Goal: Information Seeking & Learning: Find specific fact

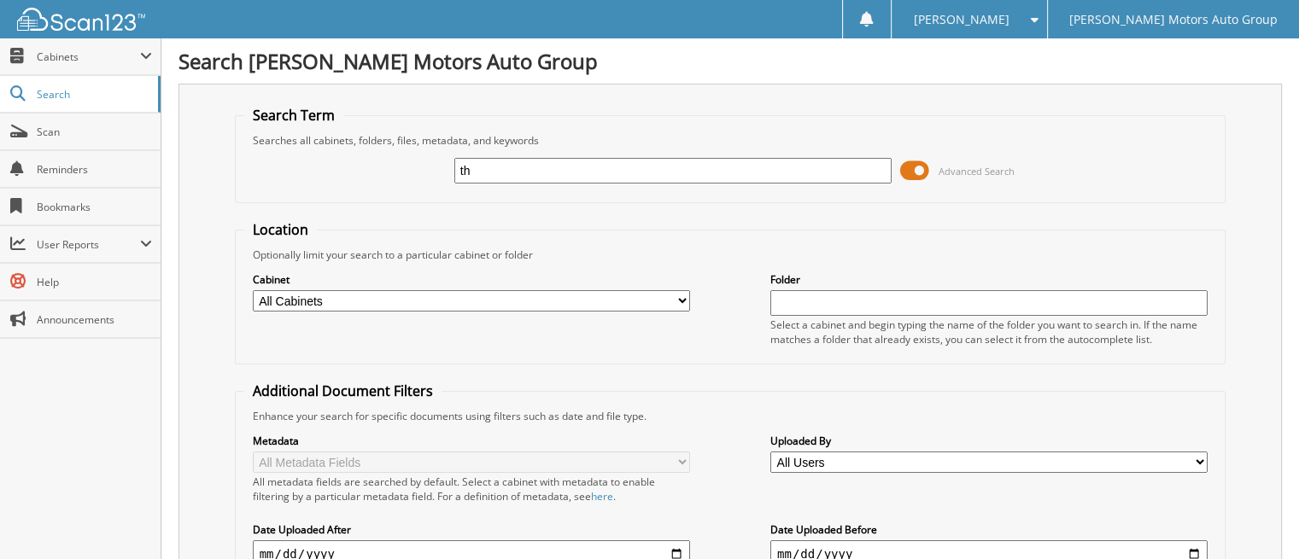
type input "t"
type input "[PERSON_NAME]"
click at [912, 177] on span at bounding box center [914, 171] width 29 height 26
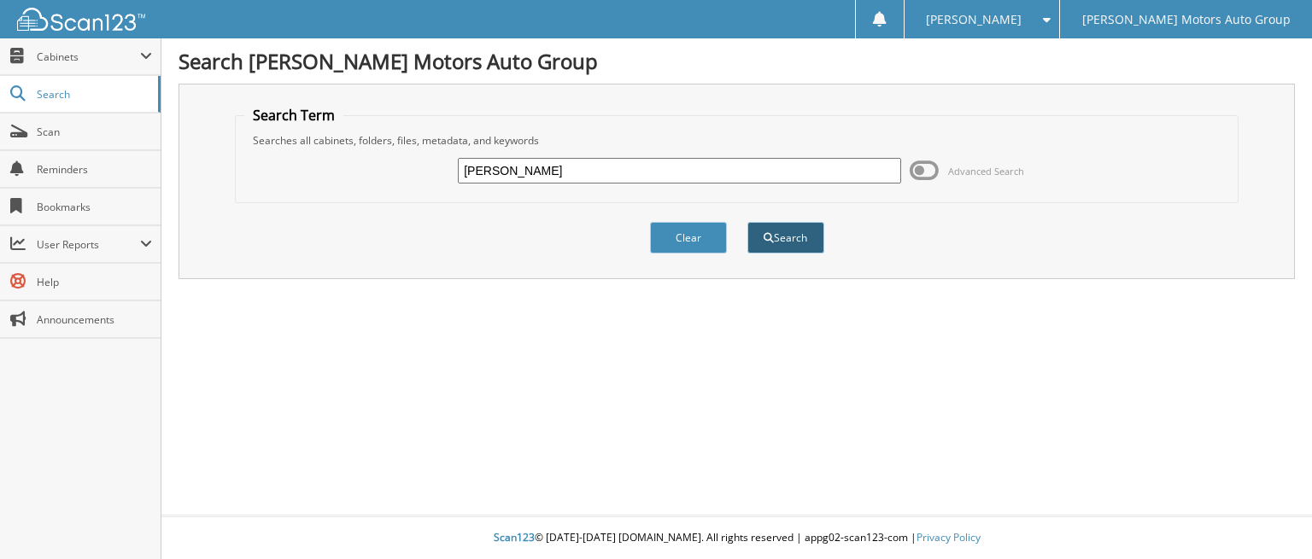
click at [786, 243] on button "Search" at bounding box center [785, 238] width 77 height 32
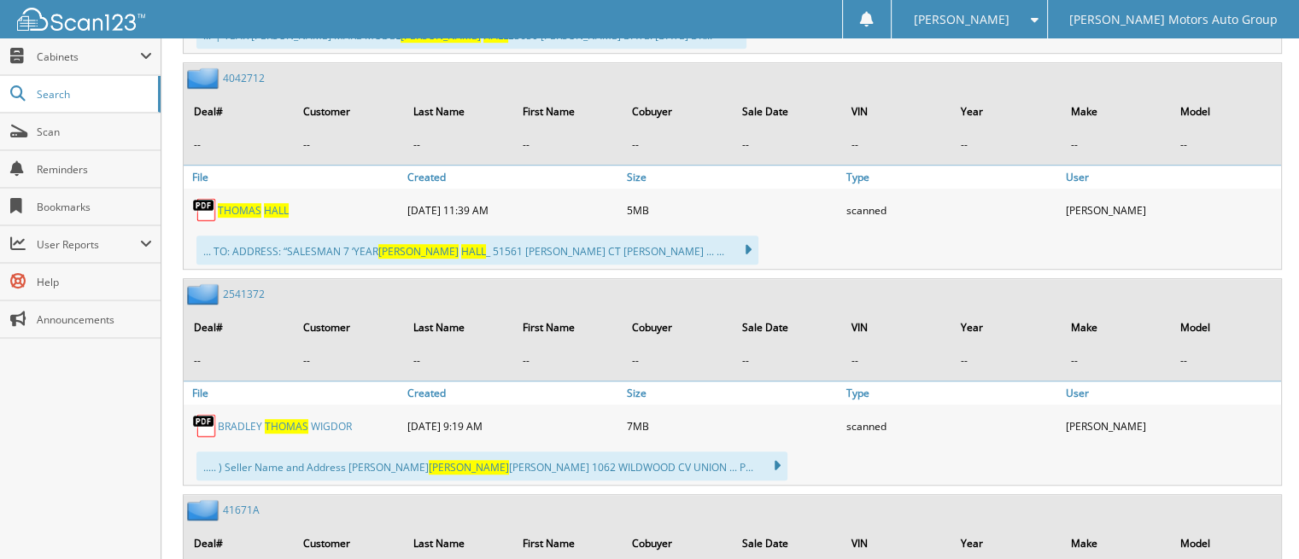
scroll to position [1025, 0]
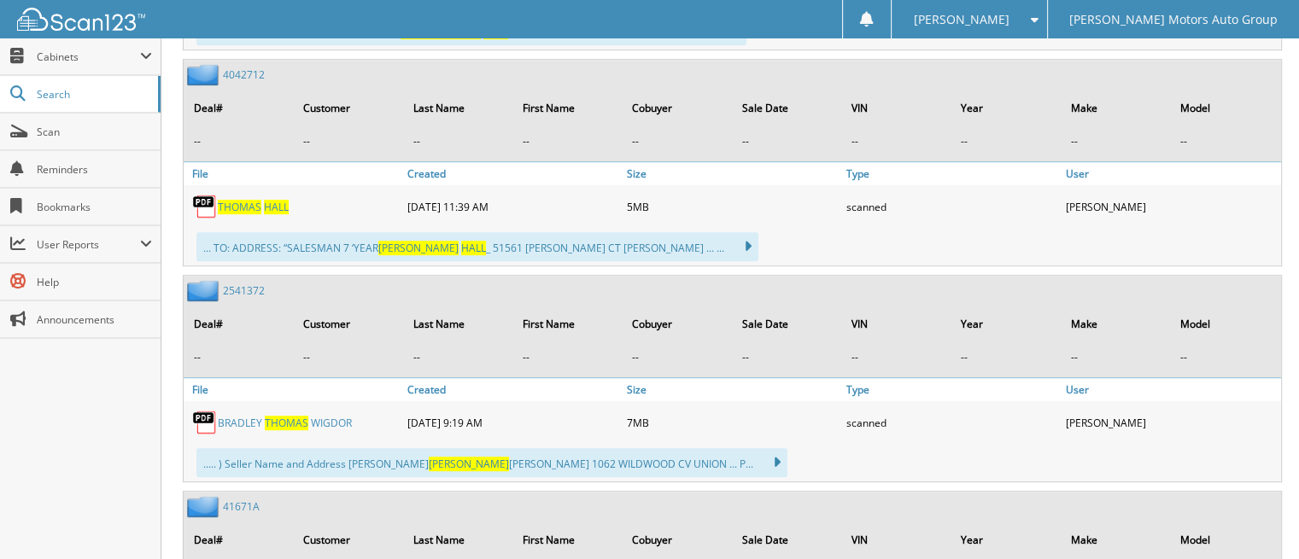
click at [272, 200] on span "H A L L" at bounding box center [276, 207] width 25 height 15
click at [254, 200] on span "[PERSON_NAME]" at bounding box center [240, 207] width 44 height 15
click at [243, 200] on span "[PERSON_NAME]" at bounding box center [240, 207] width 44 height 15
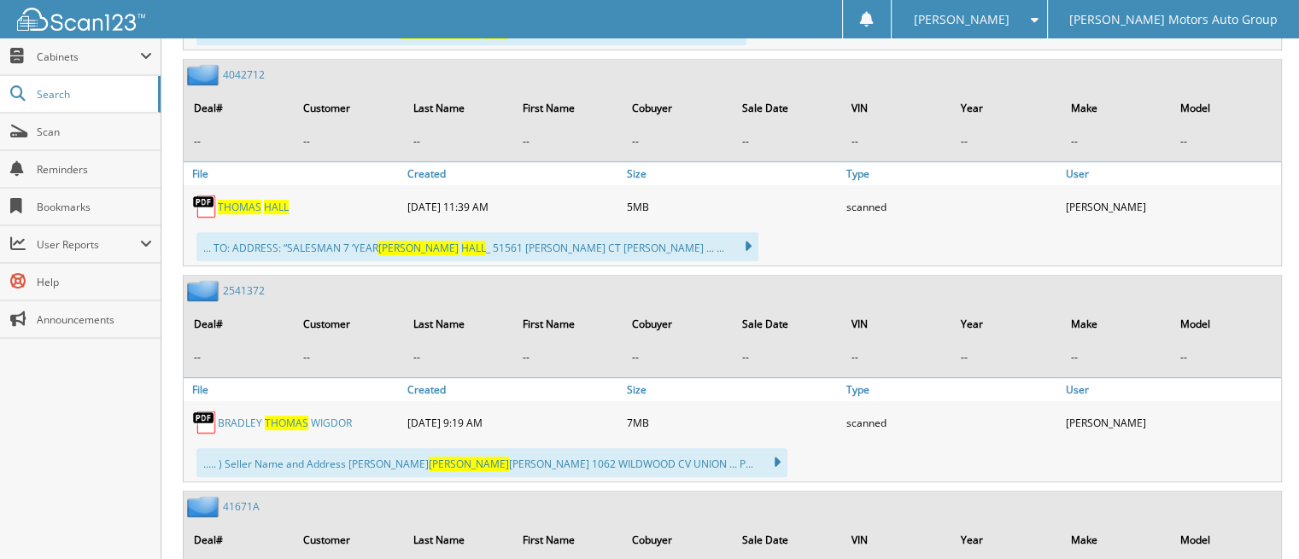
click at [243, 200] on span "[PERSON_NAME]" at bounding box center [240, 207] width 44 height 15
click at [1244, 95] on th "Model" at bounding box center [1226, 108] width 108 height 35
drag, startPoint x: 1205, startPoint y: 3, endPoint x: 963, endPoint y: 85, distance: 256.3
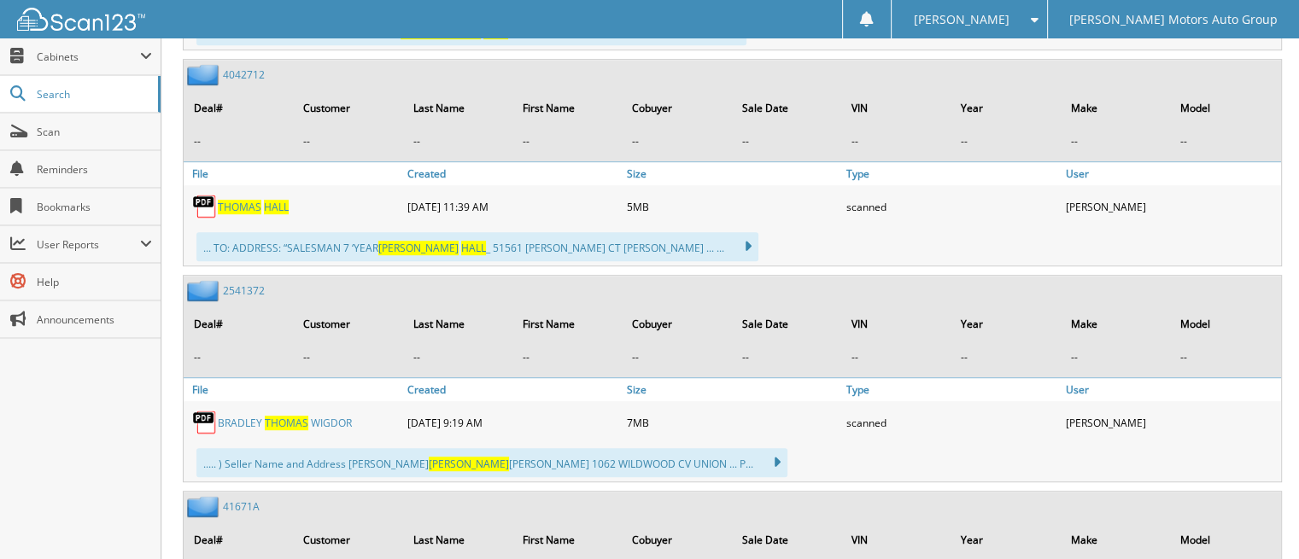
click at [963, 91] on th "Year" at bounding box center [1006, 108] width 108 height 35
click at [255, 200] on span "[PERSON_NAME]" at bounding box center [240, 207] width 44 height 15
click at [239, 200] on span "[PERSON_NAME]" at bounding box center [240, 207] width 44 height 15
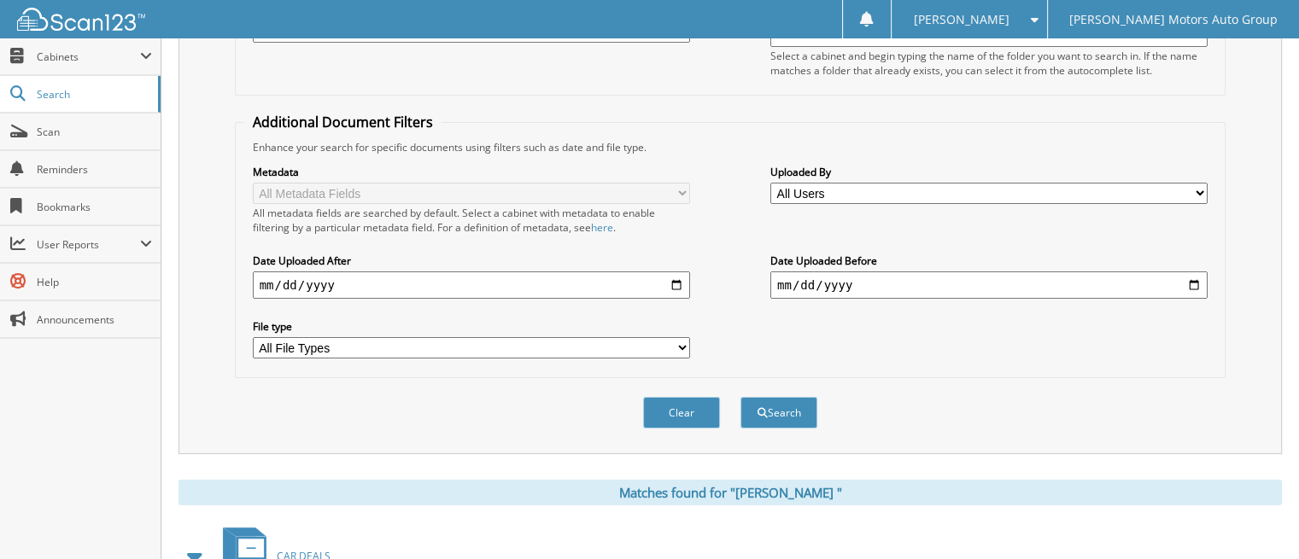
scroll to position [85, 0]
